Goal: Find specific page/section: Find specific page/section

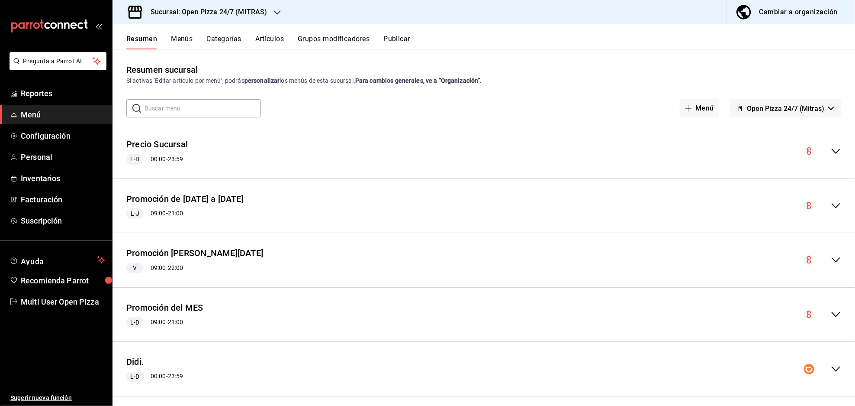
click at [274, 9] on icon "button" at bounding box center [277, 12] width 7 height 7
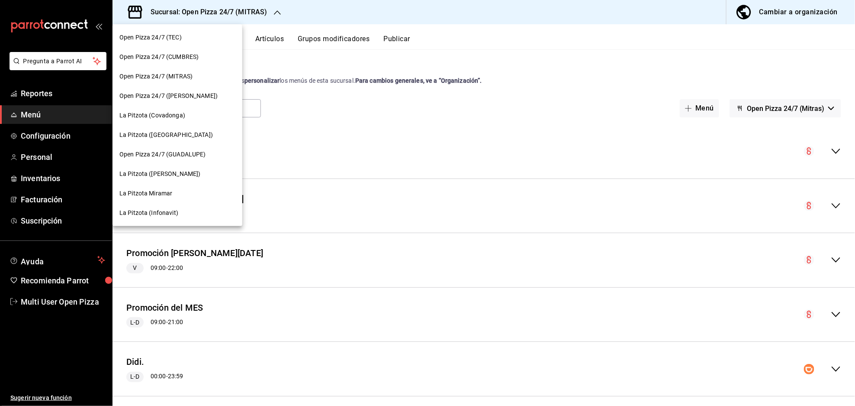
click at [170, 120] on div "La Pitzota (Covadonga)" at bounding box center [178, 115] width 130 height 19
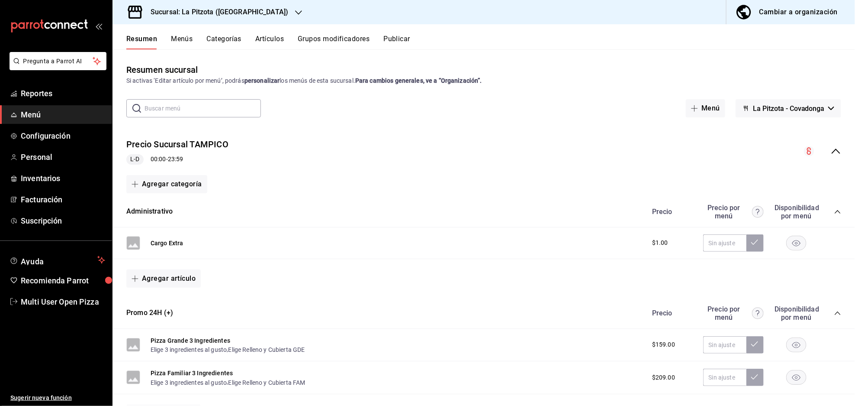
click at [827, 144] on div "Precio Sucursal TAMPICO L-D 00:00 - 23:59" at bounding box center [484, 151] width 743 height 40
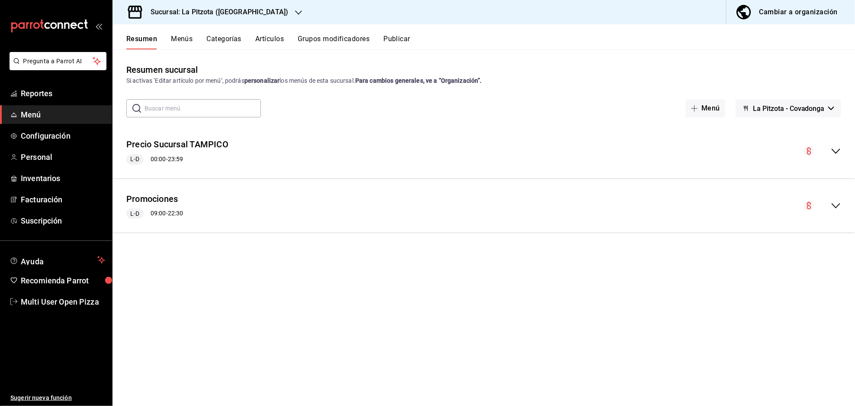
click at [186, 38] on button "Menús" at bounding box center [182, 42] width 22 height 15
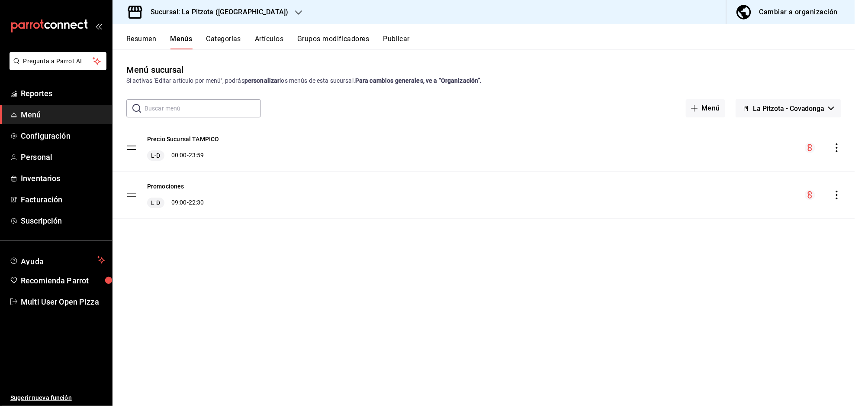
drag, startPoint x: 800, startPoint y: 106, endPoint x: 795, endPoint y: 104, distance: 4.9
click at [800, 105] on span "La Pitzota - Covadonga" at bounding box center [789, 108] width 72 height 8
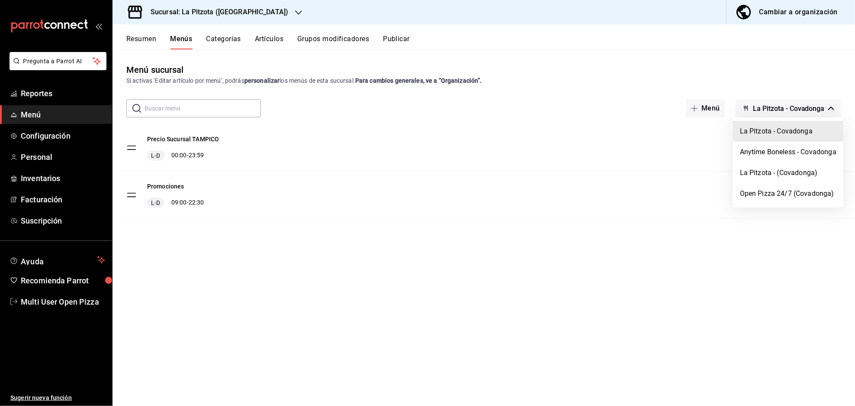
click at [709, 243] on div at bounding box center [427, 203] width 855 height 406
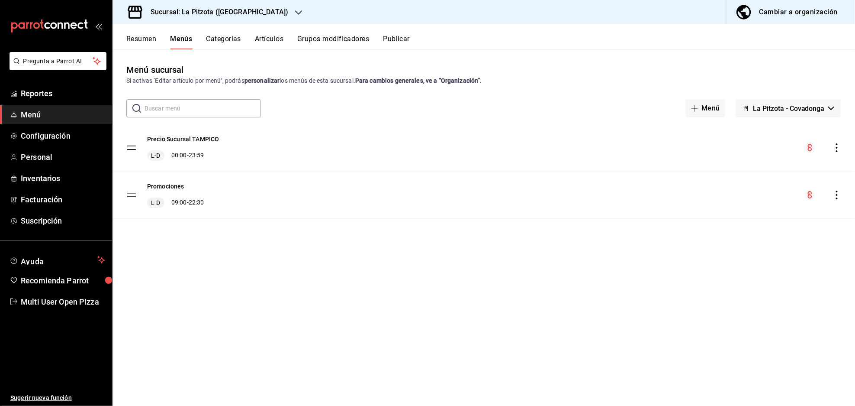
click at [820, 113] on button "La Pitzota - Covadonga" at bounding box center [789, 108] width 106 height 18
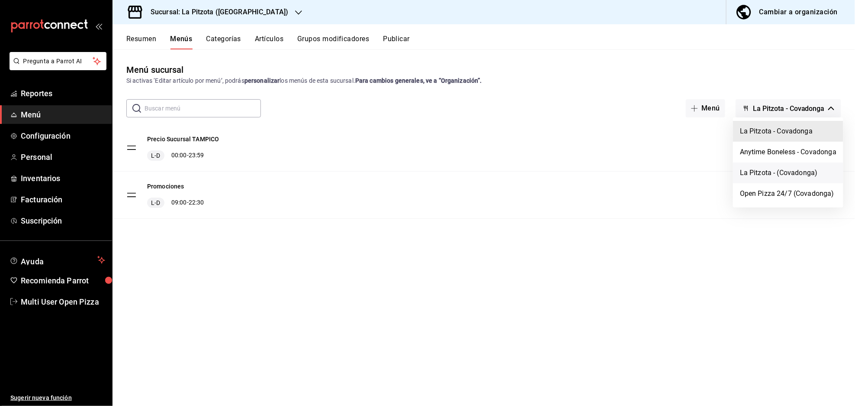
click at [808, 169] on li "La Pitzota - (Covadonga)" at bounding box center [788, 172] width 110 height 21
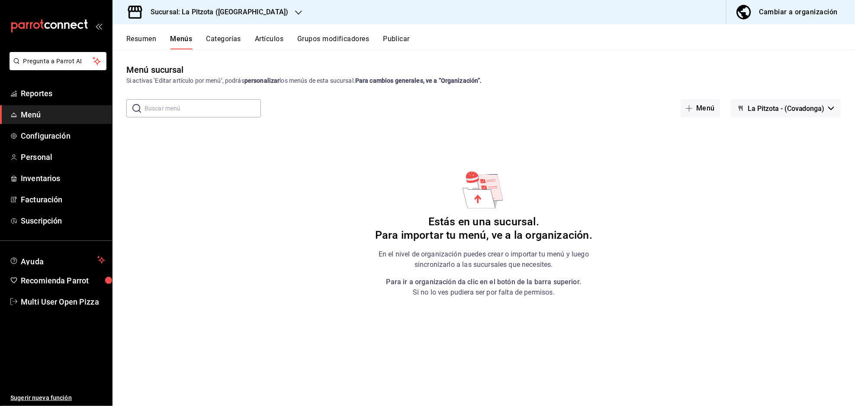
click at [762, 111] on span "La Pitzota - (Covadonga)" at bounding box center [786, 108] width 77 height 8
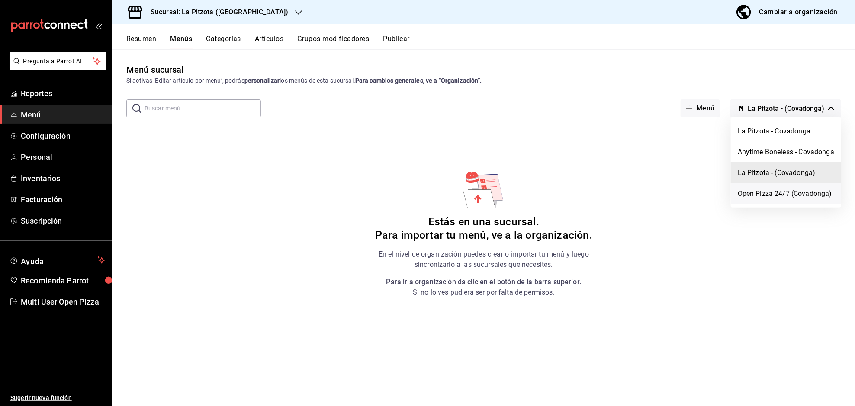
click at [794, 190] on li "Open Pizza 24/7 (Covadonga)" at bounding box center [786, 193] width 110 height 21
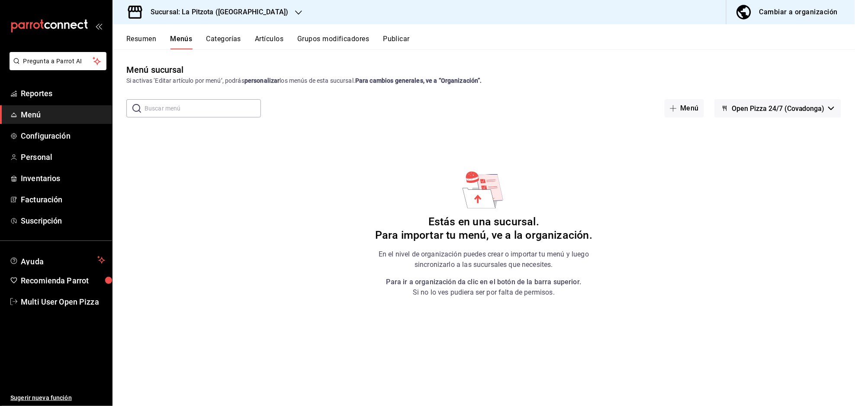
click at [798, 111] on span "Open Pizza 24/7 (Covadonga)" at bounding box center [778, 108] width 93 height 8
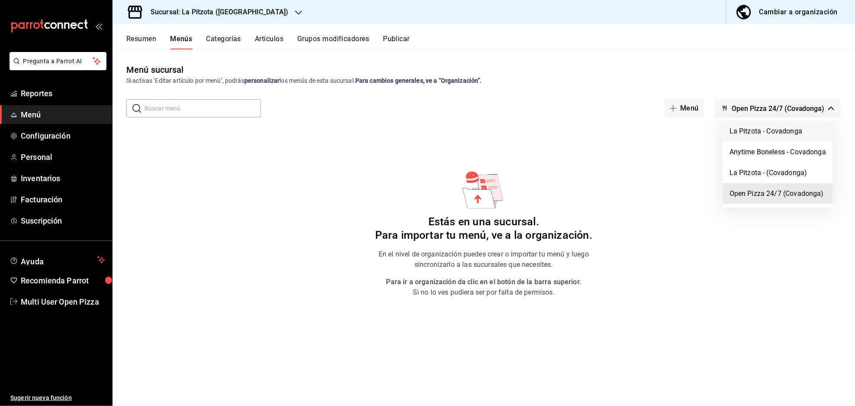
click at [762, 133] on li "La Pitzota - Covadonga" at bounding box center [778, 131] width 110 height 21
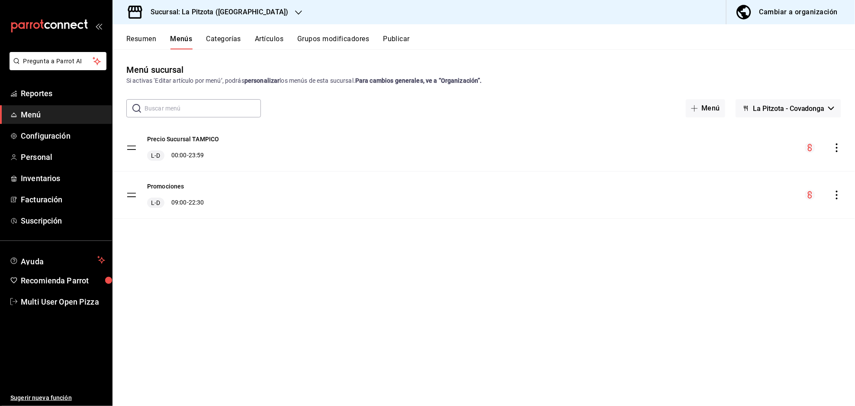
click at [243, 11] on h3 "Sucursal: La Pitzota ([GEOGRAPHIC_DATA])" at bounding box center [216, 12] width 145 height 10
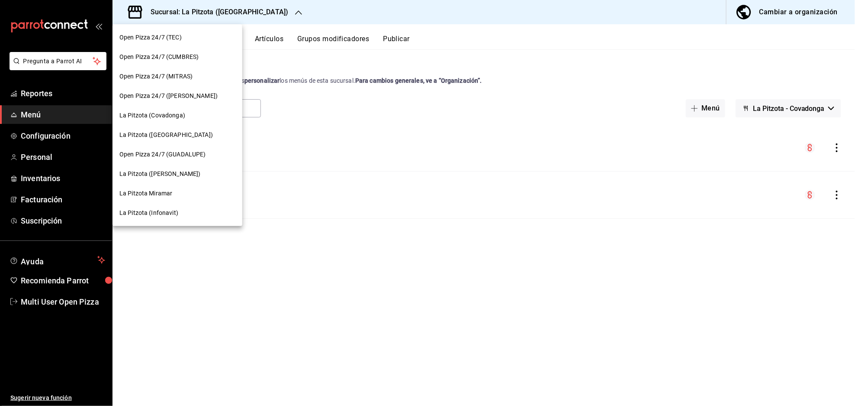
click at [637, 47] on div at bounding box center [427, 203] width 855 height 406
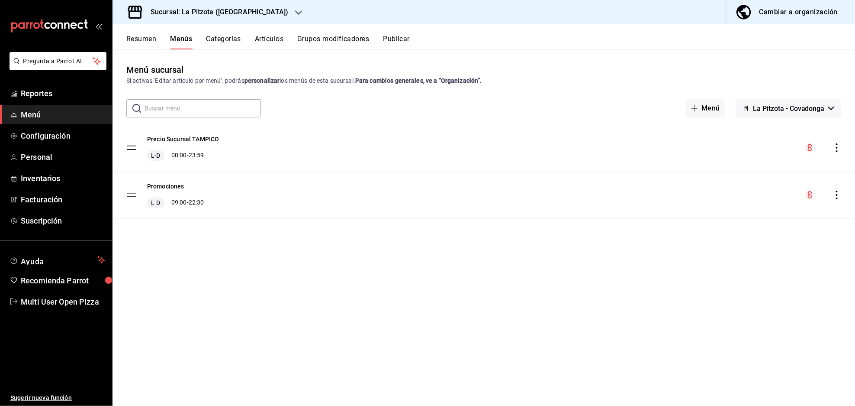
click at [804, 102] on button "La Pitzota - Covadonga" at bounding box center [789, 108] width 106 height 18
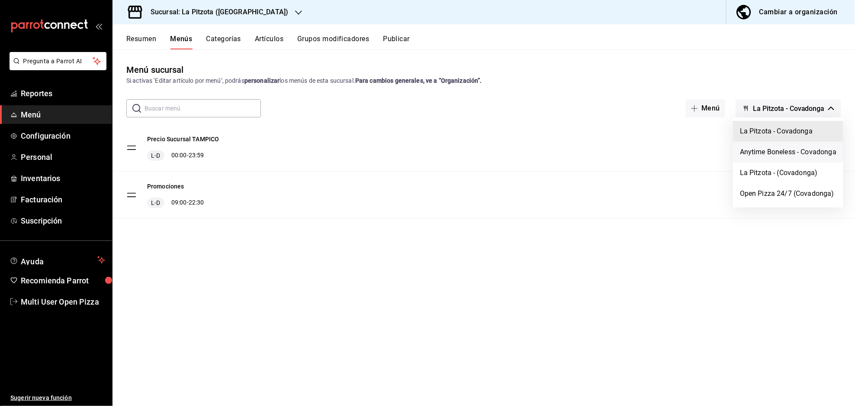
click at [780, 149] on li "Anytime Boneless - Covadonga" at bounding box center [788, 152] width 110 height 21
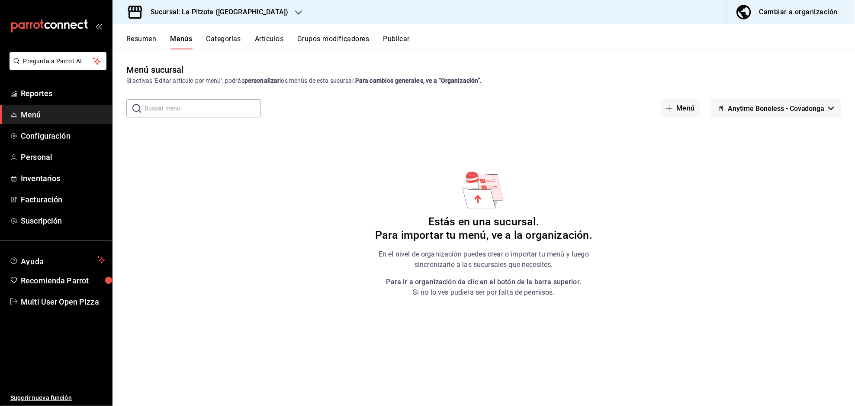
click at [810, 107] on span "Anytime Boneless - Covadonga" at bounding box center [776, 108] width 97 height 8
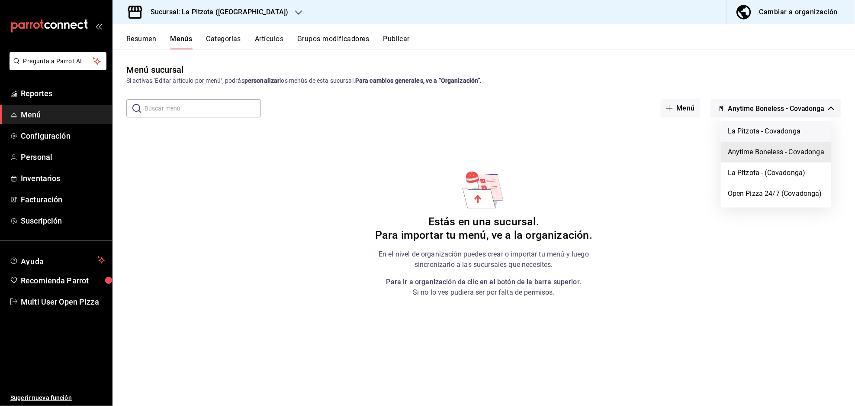
click at [771, 132] on li "La Pitzota - Covadonga" at bounding box center [776, 131] width 110 height 21
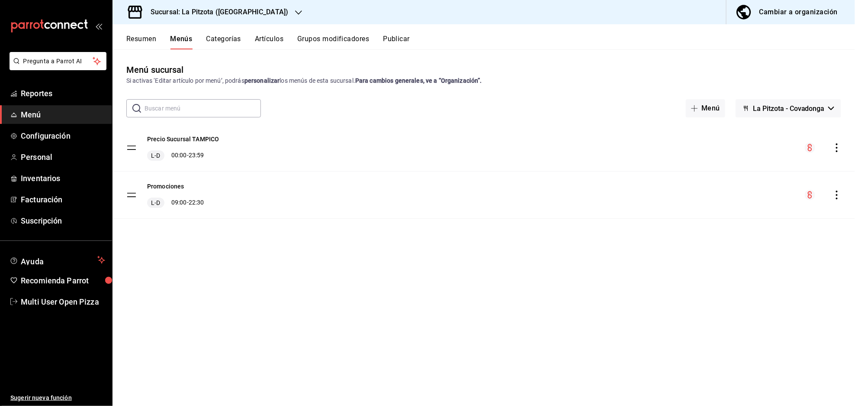
click at [823, 111] on span "La Pitzota - Covadonga" at bounding box center [789, 108] width 72 height 8
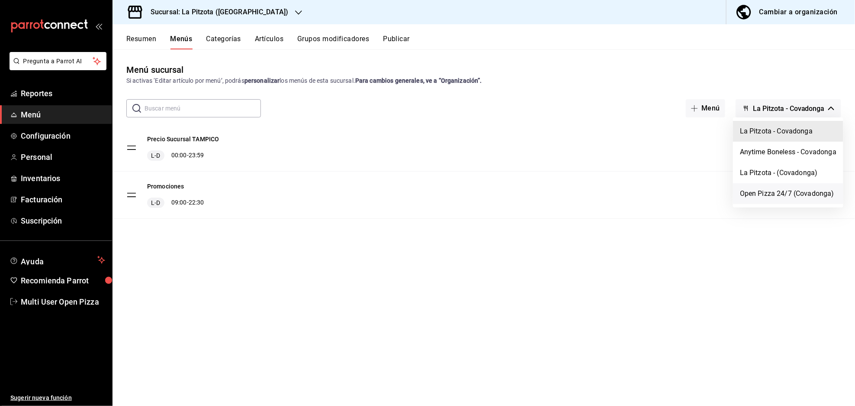
click at [795, 192] on li "Open Pizza 24/7 (Covadonga)" at bounding box center [788, 193] width 110 height 21
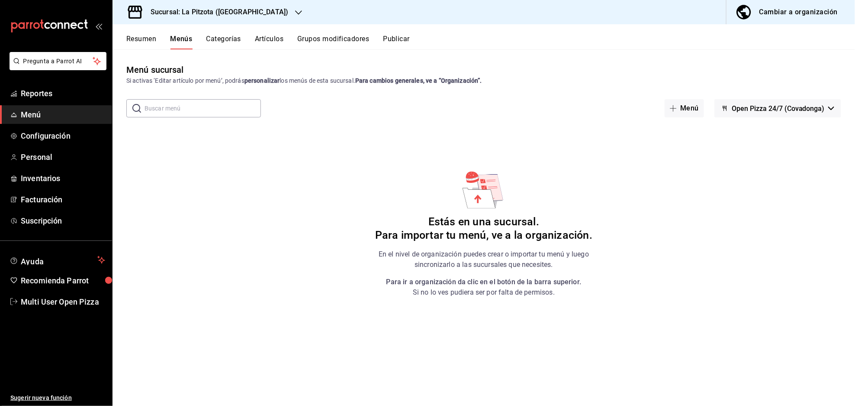
click at [768, 111] on span "Open Pizza 24/7 (Covadonga)" at bounding box center [778, 108] width 93 height 8
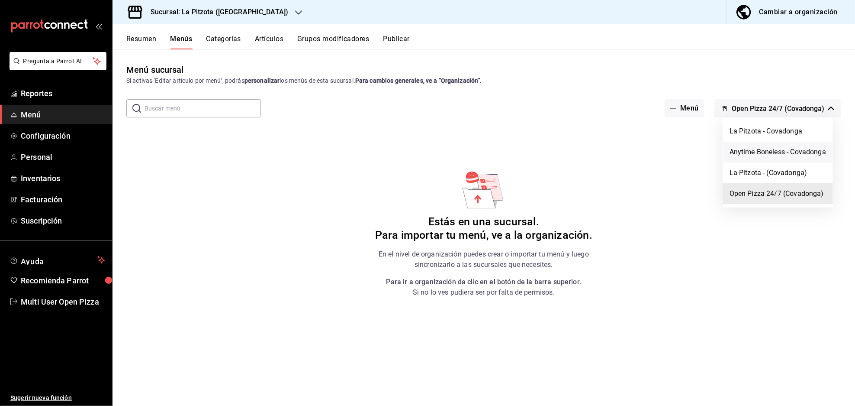
click at [767, 150] on li "Anytime Boneless - Covadonga" at bounding box center [778, 152] width 110 height 21
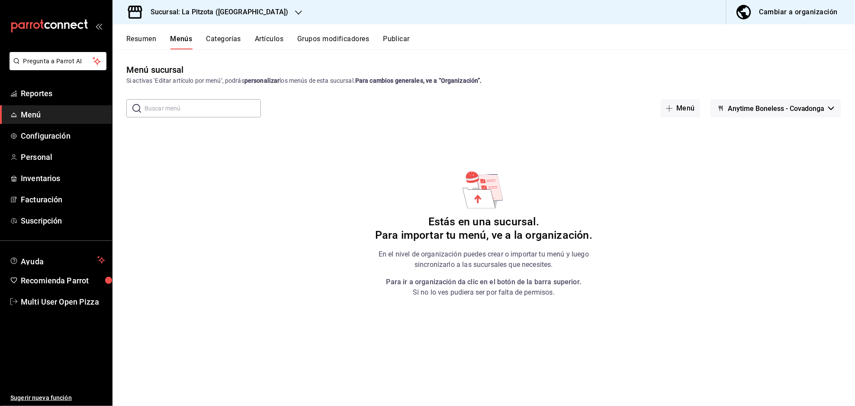
click at [754, 114] on button "Anytime Boneless - Covadonga" at bounding box center [776, 108] width 131 height 18
